Goal: Task Accomplishment & Management: Use online tool/utility

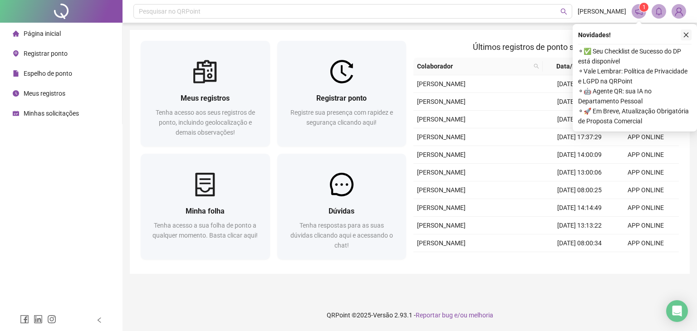
click at [685, 33] on icon "close" at bounding box center [686, 35] width 6 height 6
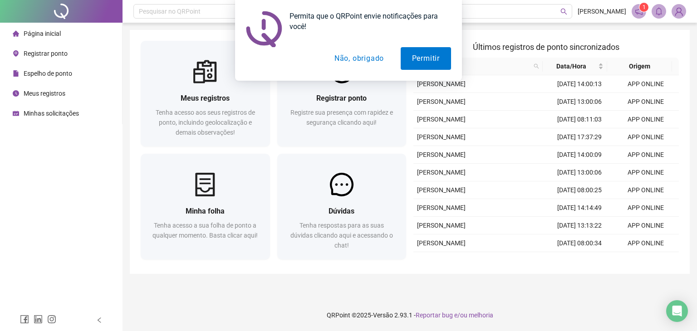
click at [355, 53] on button "Não, obrigado" at bounding box center [359, 58] width 72 height 23
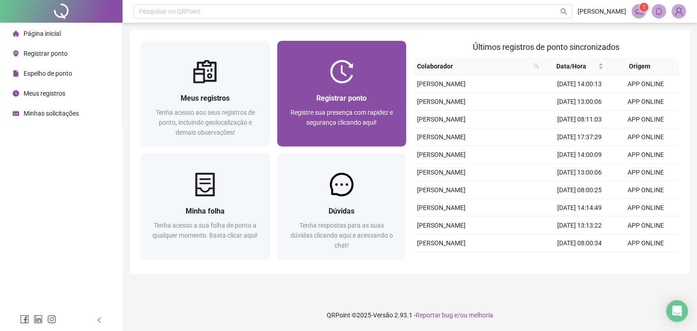
click at [330, 104] on div "Registrar ponto Registre sua presença com rapidez e segurança clicando aqui!" at bounding box center [342, 115] width 108 height 45
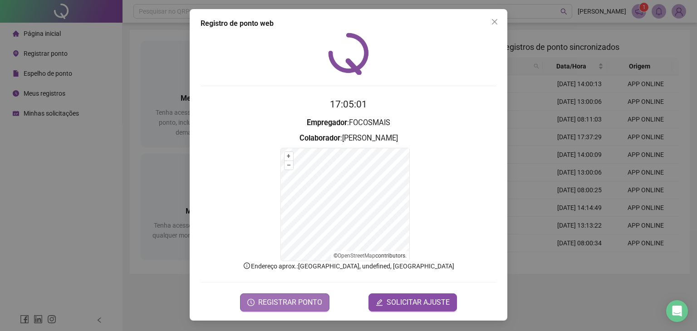
click at [304, 298] on span "REGISTRAR PONTO" at bounding box center [290, 302] width 64 height 11
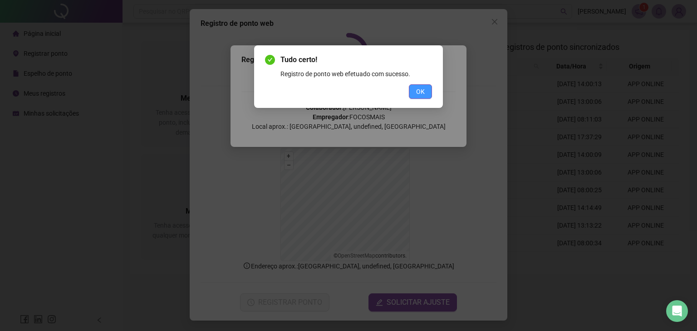
click at [416, 89] on span "OK" at bounding box center [420, 92] width 9 height 10
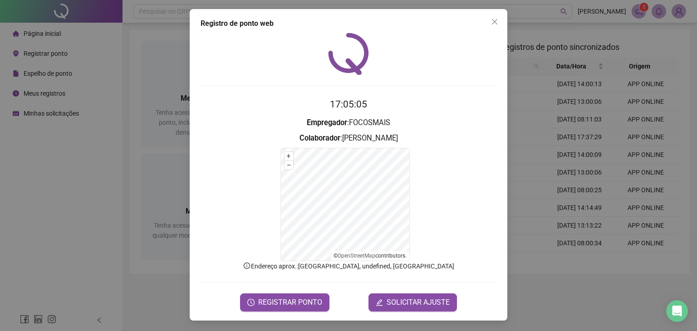
click at [498, 22] on span "Close" at bounding box center [495, 21] width 15 height 7
